Goal: Check status: Check status

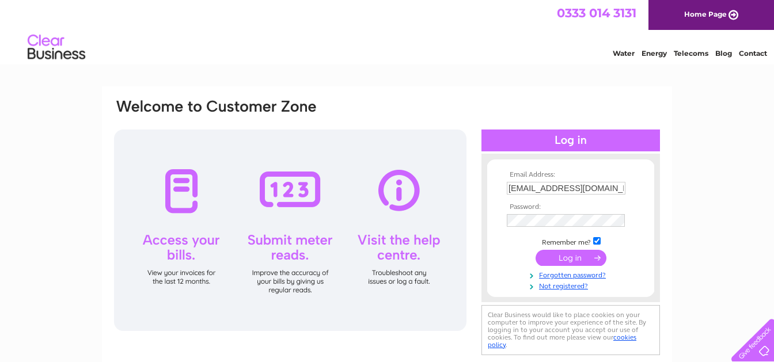
click at [577, 260] on input "submit" at bounding box center [570, 258] width 71 height 16
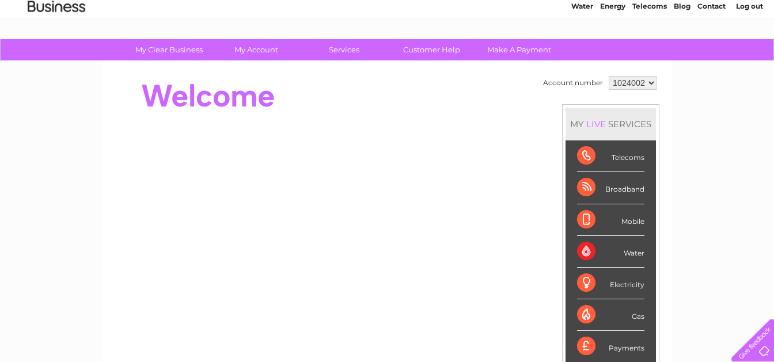
scroll to position [60, 0]
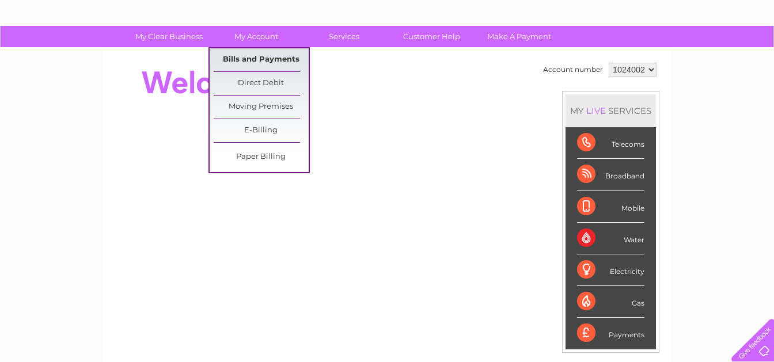
click at [260, 54] on link "Bills and Payments" at bounding box center [261, 59] width 95 height 23
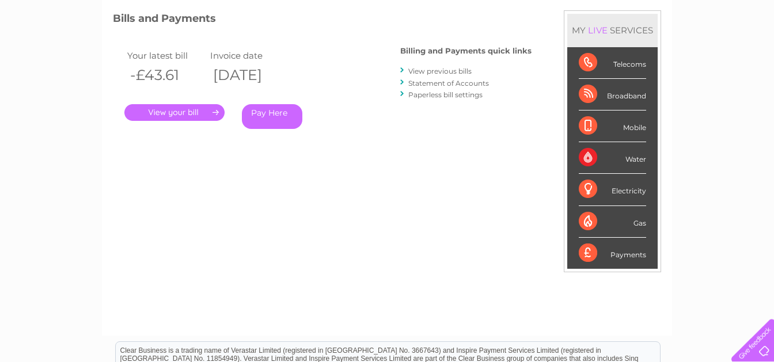
scroll to position [181, 0]
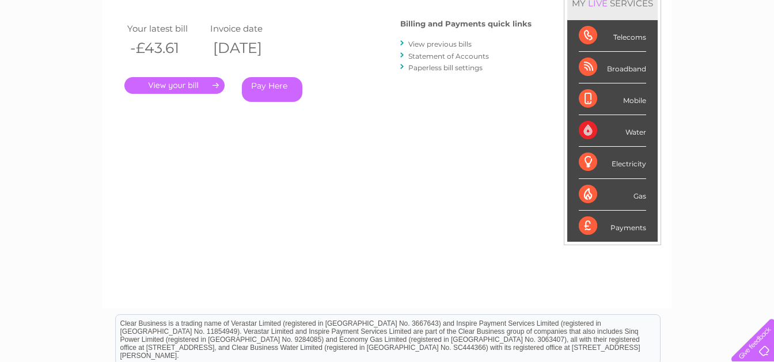
click at [159, 88] on link "." at bounding box center [174, 85] width 100 height 17
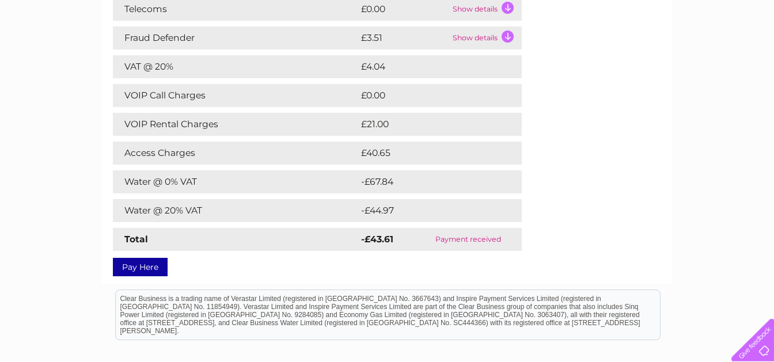
scroll to position [181, 0]
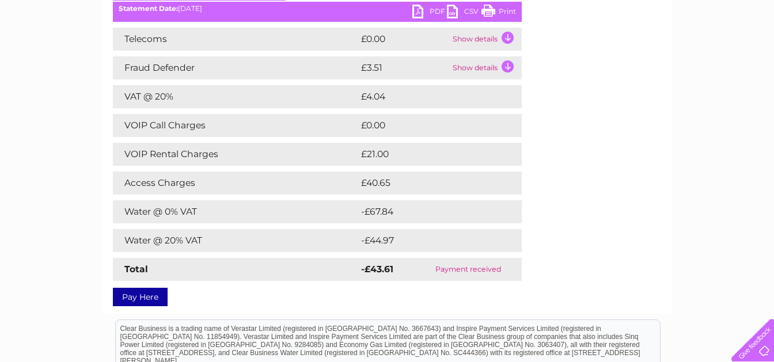
click at [428, 13] on link "PDF" at bounding box center [429, 13] width 35 height 17
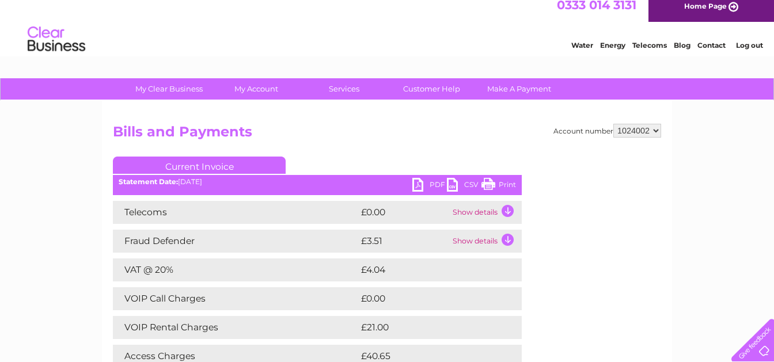
scroll to position [0, 0]
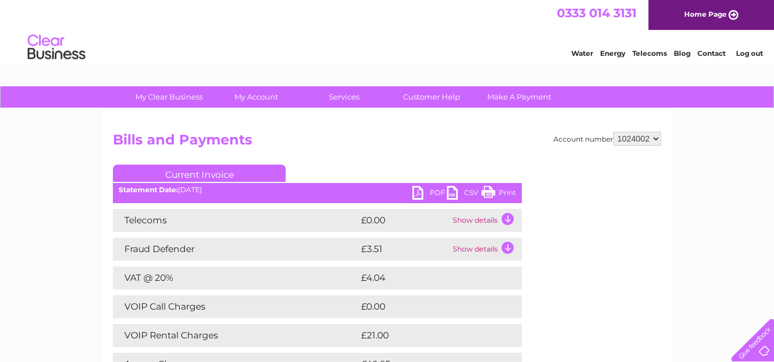
click at [484, 217] on td "Show details" at bounding box center [485, 220] width 72 height 23
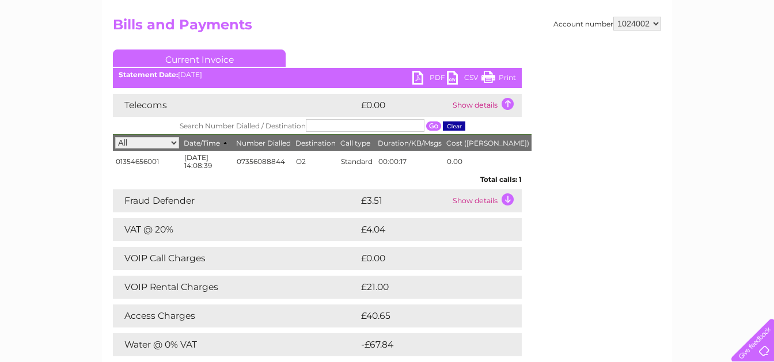
scroll to position [121, 0]
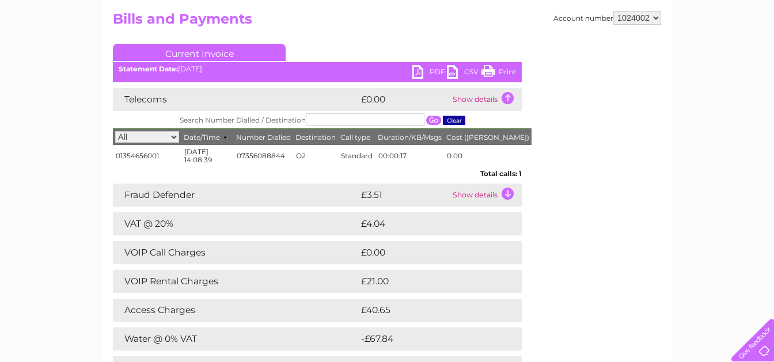
click at [509, 94] on td "Show details" at bounding box center [485, 99] width 72 height 23
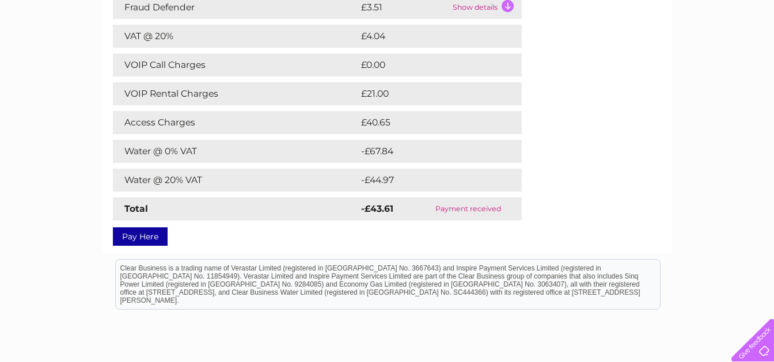
scroll to position [0, 0]
